Goal: Transaction & Acquisition: Purchase product/service

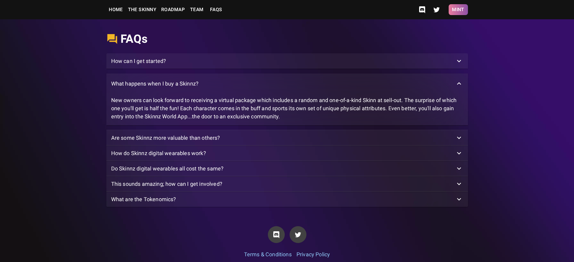
click at [458, 10] on button "Mint" at bounding box center [458, 9] width 19 height 11
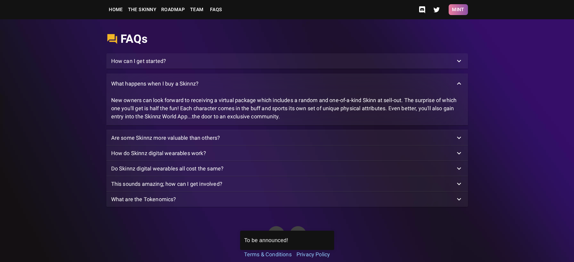
click at [458, 10] on button "Mint" at bounding box center [458, 9] width 19 height 11
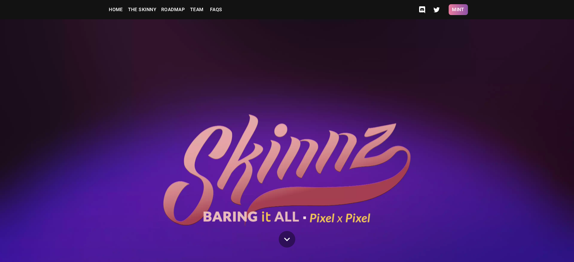
click at [458, 10] on button "Mint" at bounding box center [458, 9] width 19 height 11
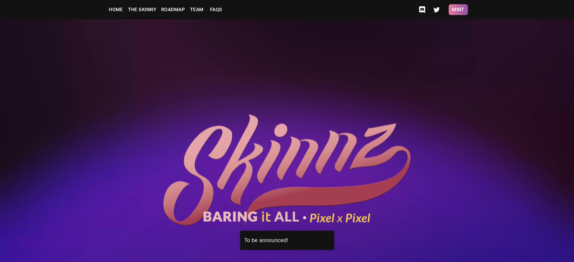
click at [458, 10] on button "Mint" at bounding box center [458, 9] width 19 height 11
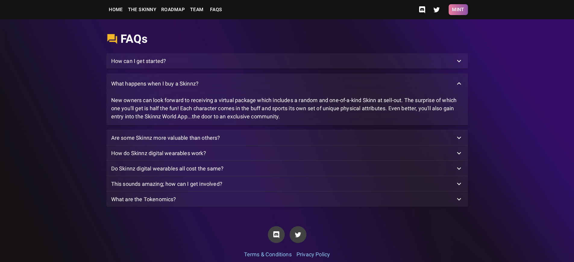
click at [458, 10] on button "Mint" at bounding box center [458, 9] width 19 height 11
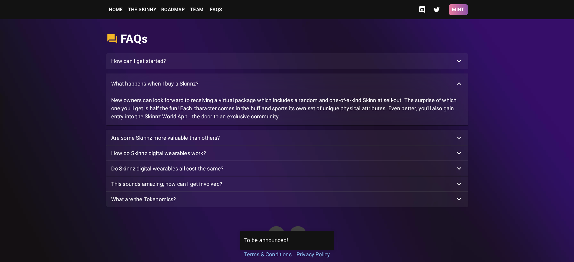
click at [458, 10] on button "Mint" at bounding box center [458, 9] width 19 height 11
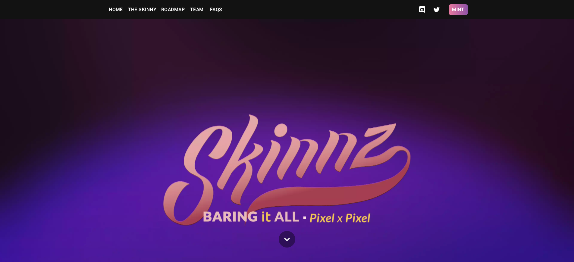
click at [458, 10] on button "Mint" at bounding box center [458, 9] width 19 height 11
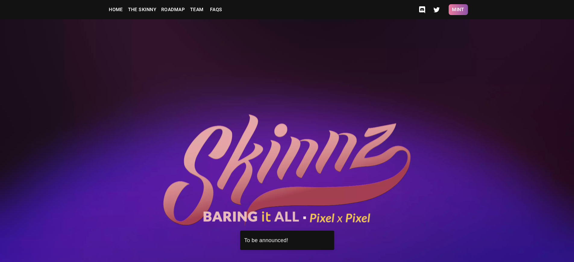
click at [458, 10] on button "Mint" at bounding box center [458, 9] width 19 height 11
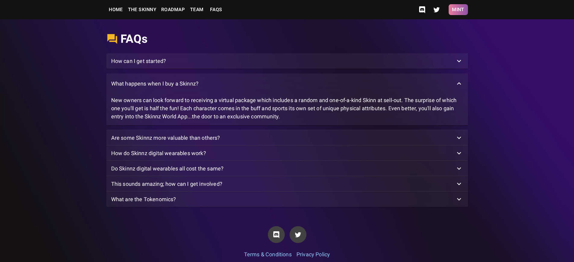
click at [458, 10] on button "Mint" at bounding box center [458, 9] width 19 height 11
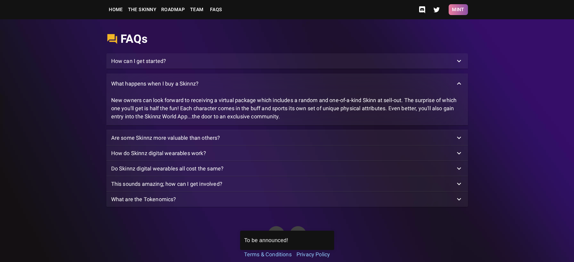
click at [458, 10] on button "Mint" at bounding box center [458, 9] width 19 height 11
click at [155, 88] on p "What happens when I buy a Skinnz?" at bounding box center [155, 84] width 88 height 8
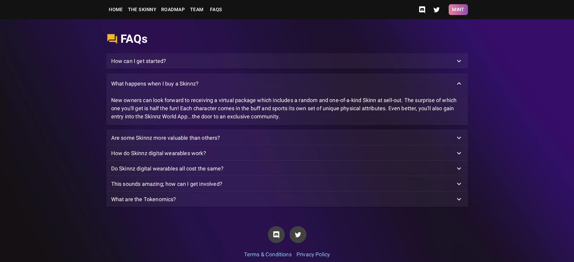
click at [458, 10] on button "Mint" at bounding box center [458, 9] width 19 height 11
click at [155, 88] on p "What happens when I buy a Skinnz?" at bounding box center [155, 84] width 88 height 8
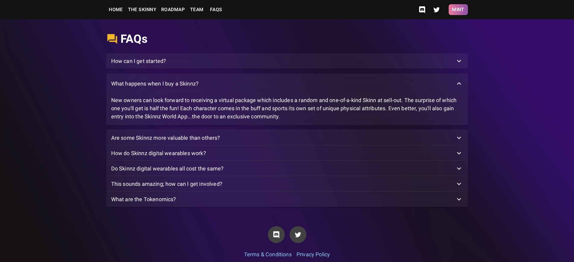
click at [458, 10] on button "Mint" at bounding box center [458, 9] width 19 height 11
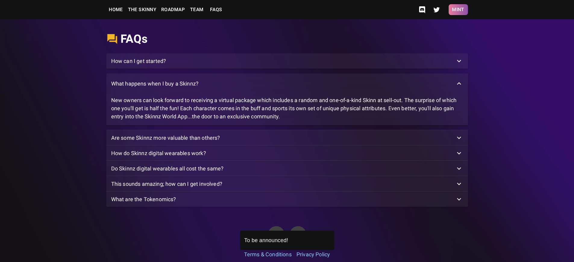
click at [458, 10] on button "Mint" at bounding box center [458, 9] width 19 height 11
click at [155, 88] on p "What happens when I buy a Skinnz?" at bounding box center [155, 84] width 88 height 8
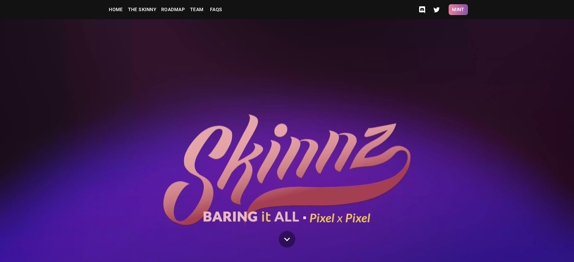
click at [458, 10] on button "Mint" at bounding box center [458, 9] width 19 height 11
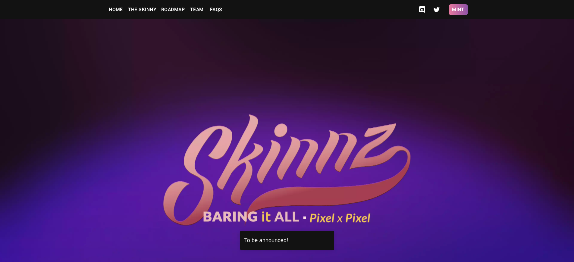
click at [458, 10] on button "Mint" at bounding box center [458, 9] width 19 height 11
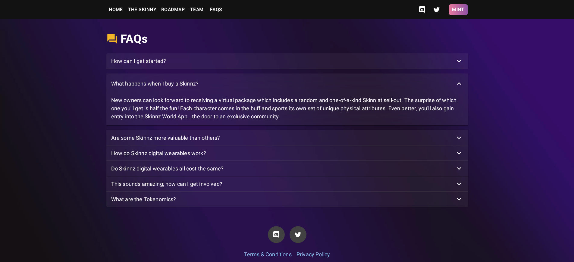
click at [458, 10] on button "Mint" at bounding box center [458, 9] width 19 height 11
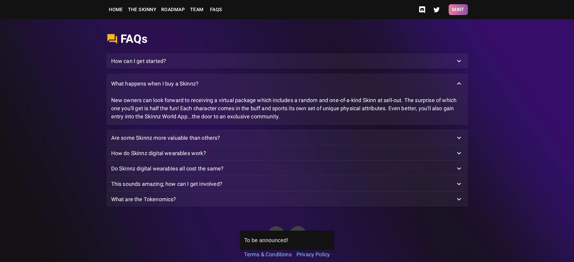
click at [458, 10] on button "Mint" at bounding box center [458, 9] width 19 height 11
click at [139, 65] on p "How can I get started?" at bounding box center [138, 61] width 55 height 8
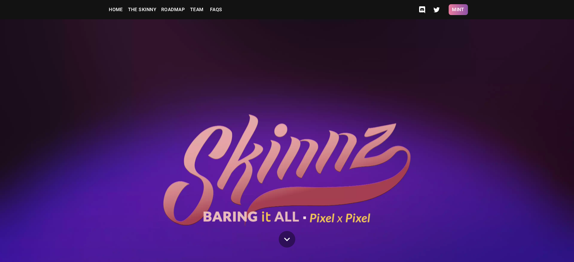
click at [458, 10] on button "Mint" at bounding box center [458, 9] width 19 height 11
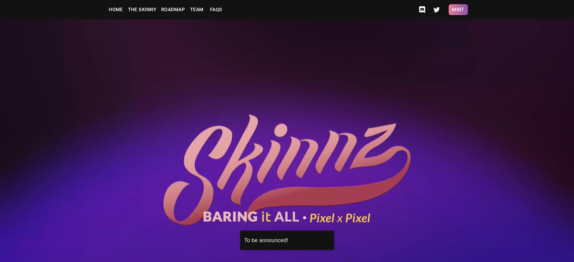
click at [458, 10] on button "Mint" at bounding box center [458, 9] width 19 height 11
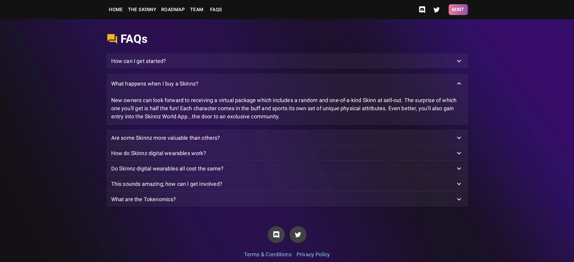
click at [458, 10] on button "Mint" at bounding box center [458, 9] width 19 height 11
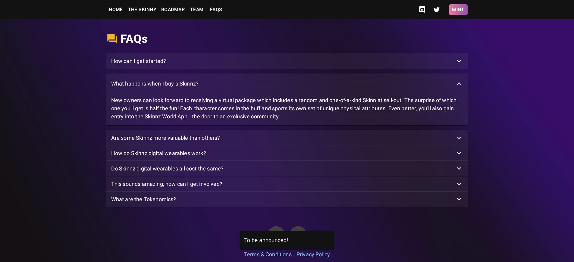
click at [458, 10] on button "Mint" at bounding box center [458, 9] width 19 height 11
click at [155, 88] on p "What happens when I buy a Skinnz?" at bounding box center [155, 84] width 88 height 8
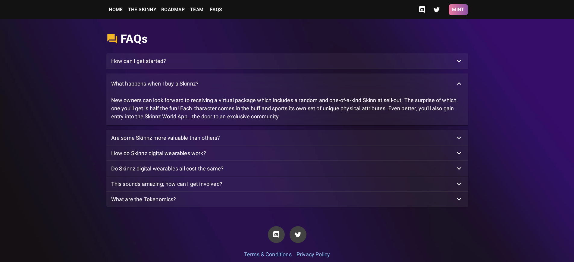
click at [458, 10] on button "Mint" at bounding box center [458, 9] width 19 height 11
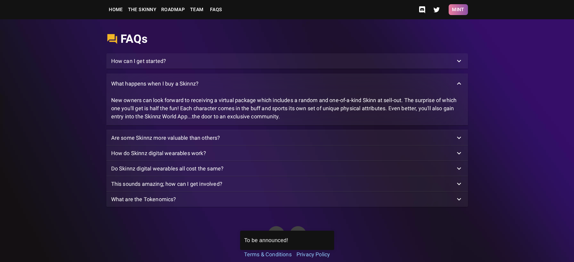
click at [458, 10] on button "Mint" at bounding box center [458, 9] width 19 height 11
click at [143, 203] on p "What are the Tokenomics?" at bounding box center [143, 199] width 65 height 8
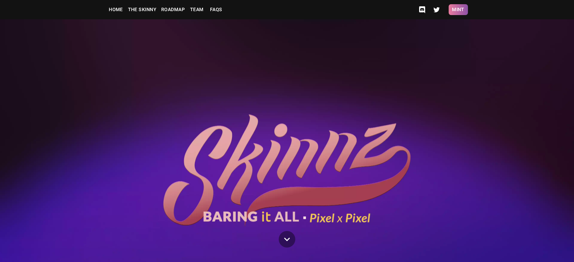
click at [458, 10] on button "Mint" at bounding box center [458, 9] width 19 height 11
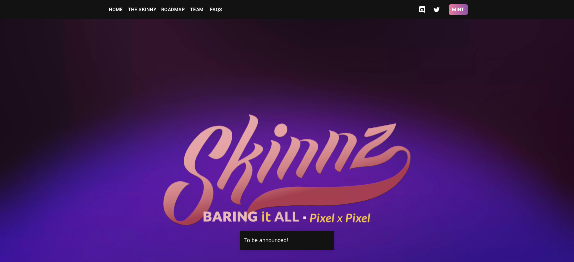
click at [458, 10] on button "Mint" at bounding box center [458, 9] width 19 height 11
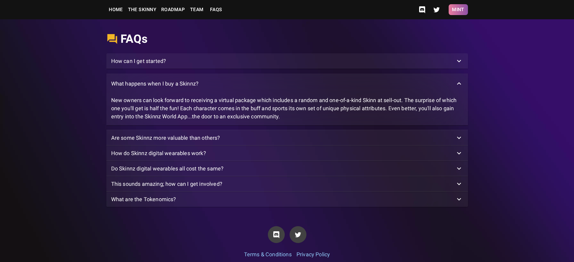
click at [458, 10] on button "Mint" at bounding box center [458, 9] width 19 height 11
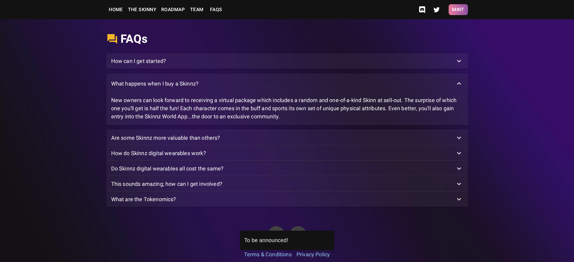
click at [458, 10] on button "Mint" at bounding box center [458, 9] width 19 height 11
click at [139, 65] on p "How can I get started?" at bounding box center [138, 61] width 55 height 8
